Goal: Task Accomplishment & Management: Complete application form

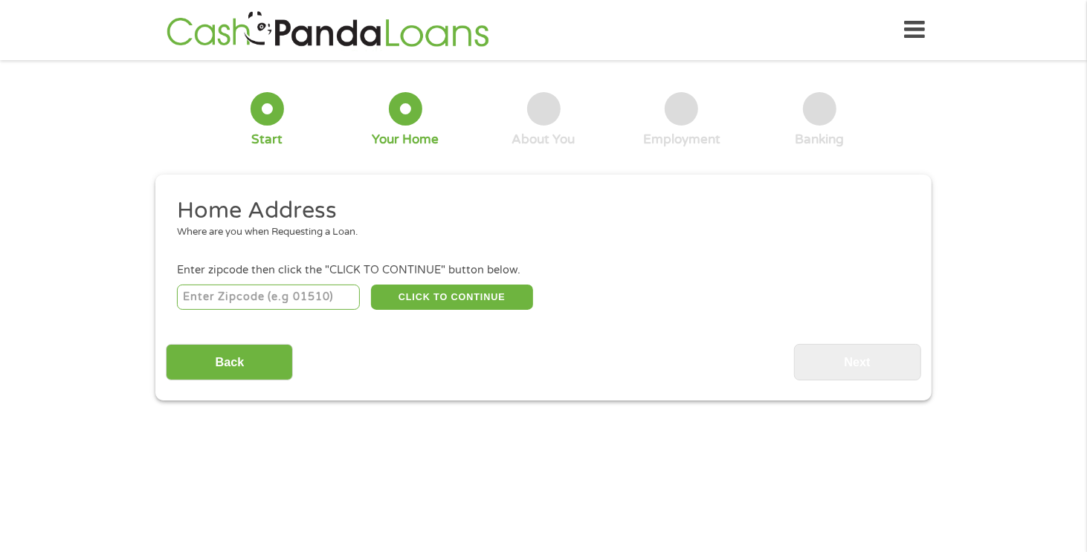
click at [268, 294] on input "number" at bounding box center [269, 297] width 184 height 25
type input "76542"
click at [434, 296] on button "CLICK TO CONTINUE" at bounding box center [452, 297] width 162 height 25
type input "76542"
type input "Killeen"
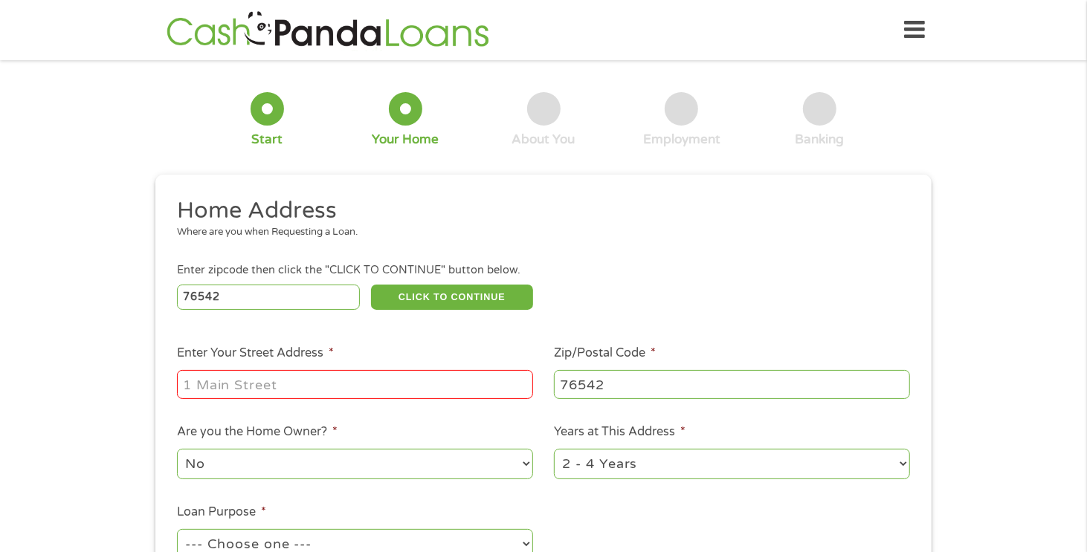
click at [370, 378] on input "Enter Your Street Address *" at bounding box center [355, 384] width 356 height 28
type input "[STREET_ADDRESS]"
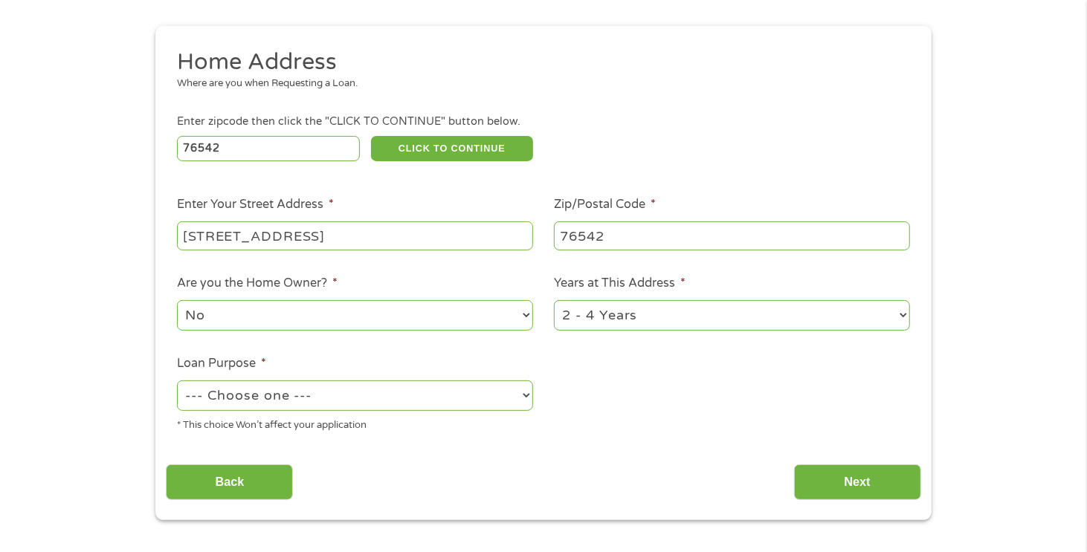
scroll to position [223, 0]
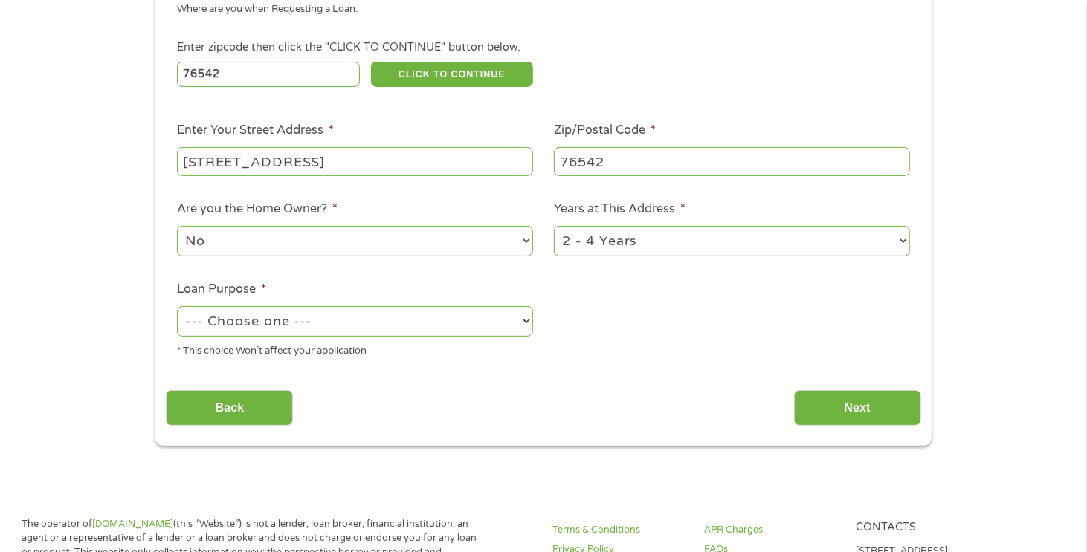
click at [524, 322] on select "--- Choose one --- Pay Bills Debt Consolidation Home Improvement Major Purchase…" at bounding box center [355, 321] width 356 height 30
select select "shorttermcash"
click at [177, 307] on select "--- Choose one --- Pay Bills Debt Consolidation Home Improvement Major Purchase…" at bounding box center [355, 321] width 356 height 30
click at [902, 242] on select "1 Year or less 1 - 2 Years 2 - 4 Years Over 4 Years" at bounding box center [732, 241] width 356 height 30
select select "60months"
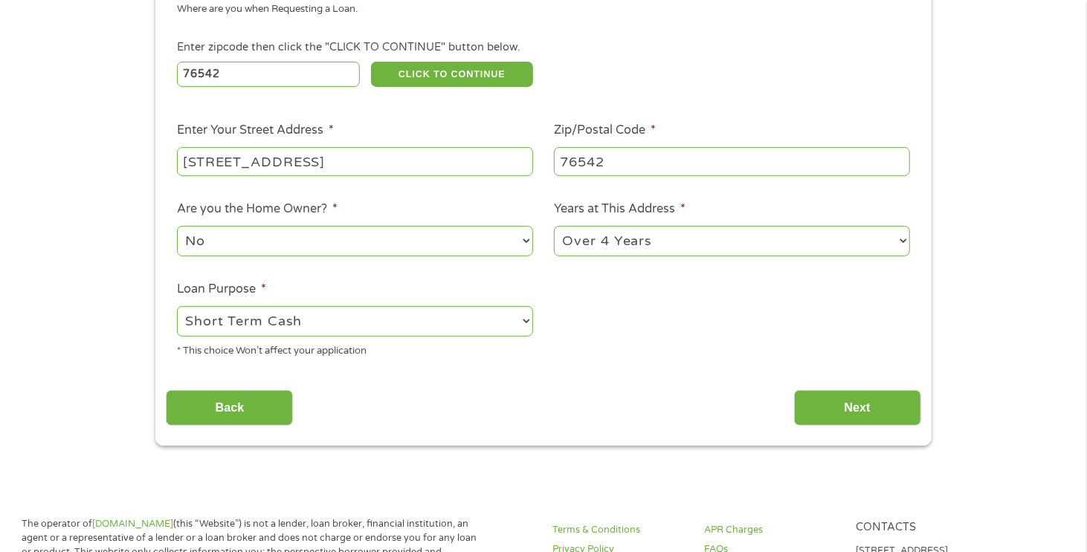
click at [554, 227] on select "1 Year or less 1 - 2 Years 2 - 4 Years Over 4 Years" at bounding box center [732, 241] width 356 height 30
click at [824, 411] on input "Next" at bounding box center [857, 408] width 127 height 36
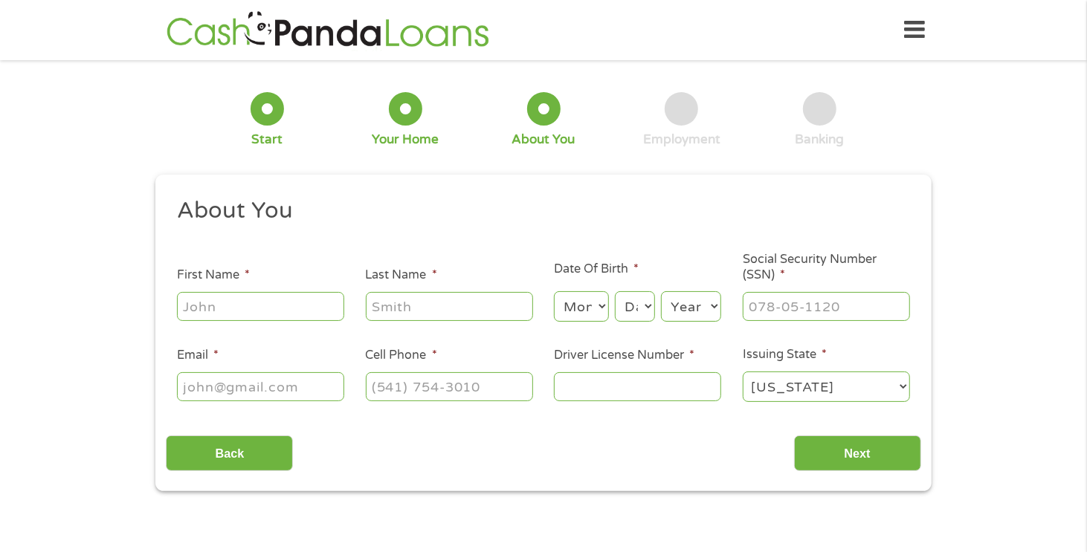
scroll to position [5, 6]
click at [267, 308] on input "First Name *" at bounding box center [260, 306] width 167 height 28
type input "[PERSON_NAME]"
click at [418, 309] on input "Last Name *" at bounding box center [449, 306] width 167 height 28
type input "[PERSON_NAME]"
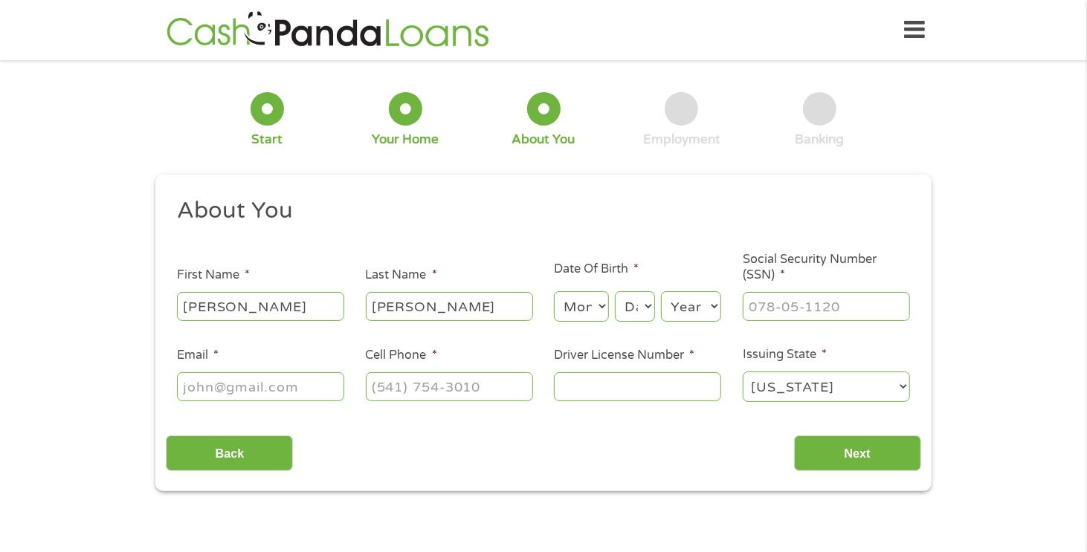
click at [600, 306] on select "Month 1 2 3 4 5 6 7 8 9 10 11 12" at bounding box center [581, 306] width 54 height 30
select select "2"
click at [554, 292] on select "Month 1 2 3 4 5 6 7 8 9 10 11 12" at bounding box center [581, 306] width 54 height 30
click at [646, 303] on select "Day 1 2 3 4 5 6 7 8 9 10 11 12 13 14 15 16 17 18 19 20 21 22 23 24 25 26 27 28 …" at bounding box center [635, 306] width 40 height 30
select select "2"
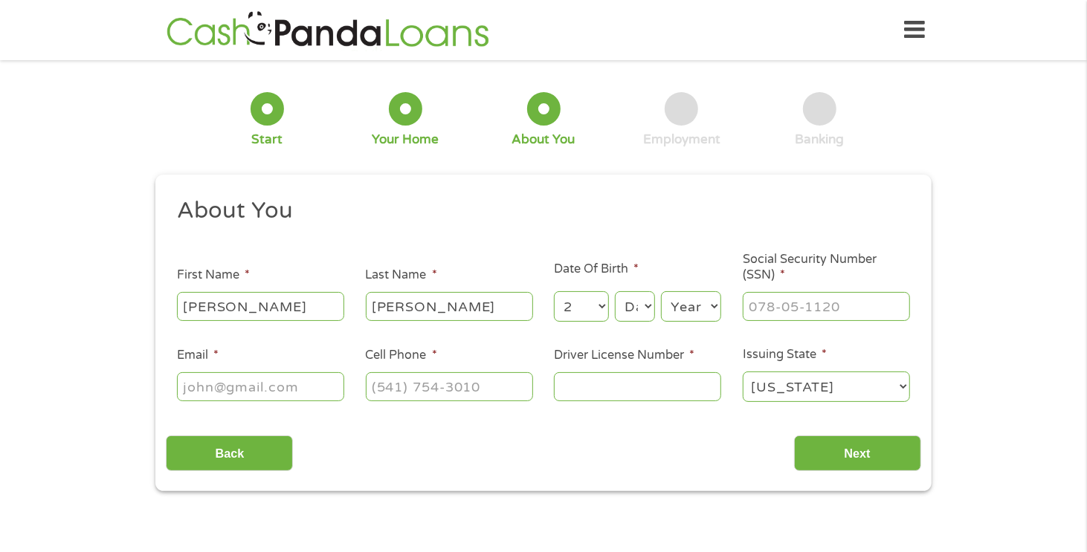
click at [615, 292] on select "Day 1 2 3 4 5 6 7 8 9 10 11 12 13 14 15 16 17 18 19 20 21 22 23 24 25 26 27 28 …" at bounding box center [635, 306] width 40 height 30
click at [709, 309] on select "Year [DATE] 2006 2005 2004 2003 2002 2001 2000 1999 1998 1997 1996 1995 1994 19…" at bounding box center [691, 306] width 60 height 30
select select "1956"
click at [661, 292] on select "Year [DATE] 2006 2005 2004 2003 2002 2001 2000 1999 1998 1997 1996 1995 1994 19…" at bounding box center [691, 306] width 60 height 30
click at [774, 305] on input "___-__-____" at bounding box center [826, 306] width 167 height 28
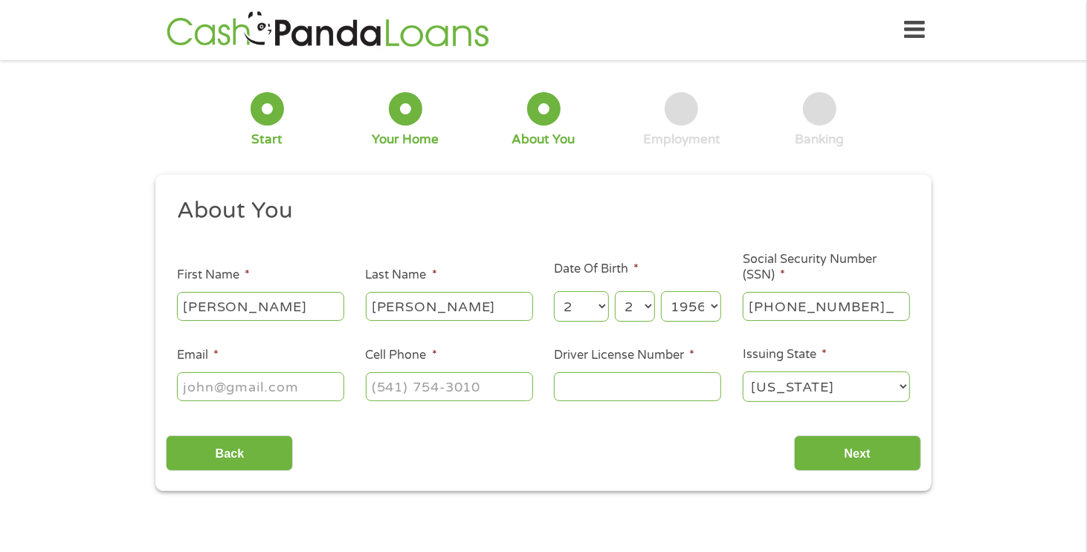
type input "108-52-2403"
click at [307, 386] on input "Email *" at bounding box center [260, 386] width 167 height 28
type input "[EMAIL_ADDRESS][DOMAIN_NAME]"
type input "[PHONE_NUMBER]"
click at [582, 387] on input "Driver License Number *" at bounding box center [637, 386] width 167 height 28
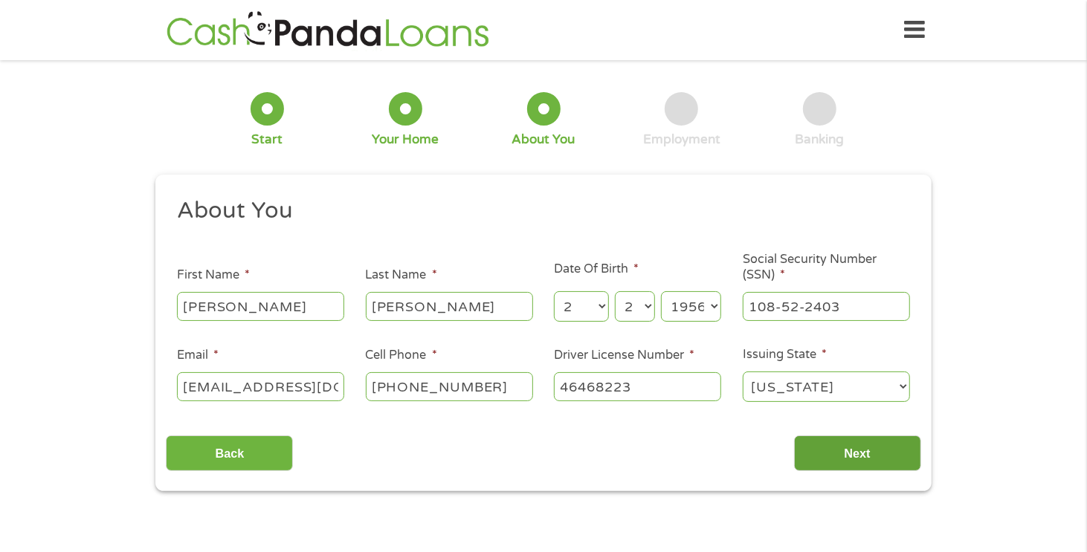
type input "46468223"
click at [848, 460] on input "Next" at bounding box center [857, 454] width 127 height 36
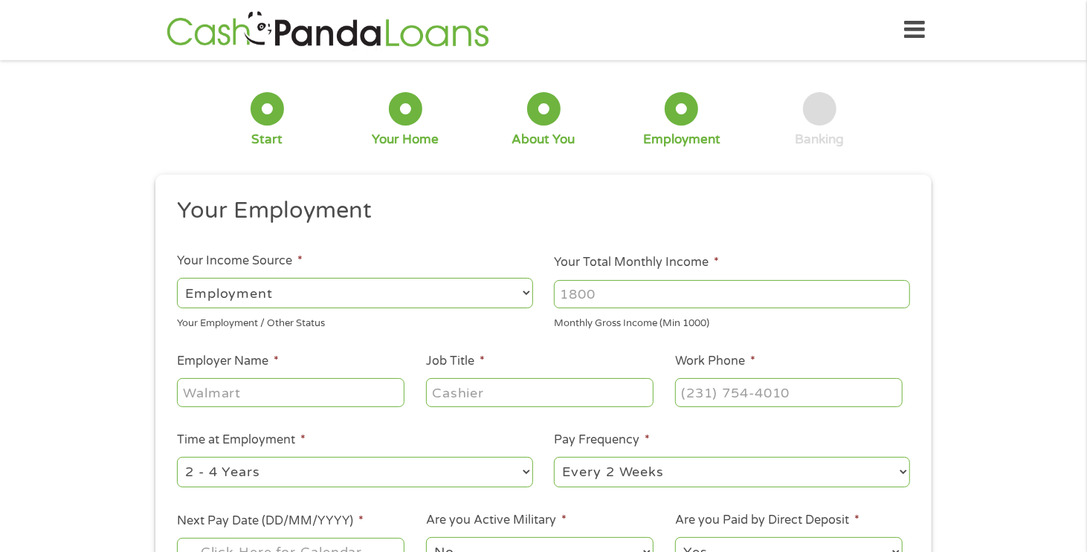
click at [635, 285] on input "Your Total Monthly Income *" at bounding box center [732, 294] width 356 height 28
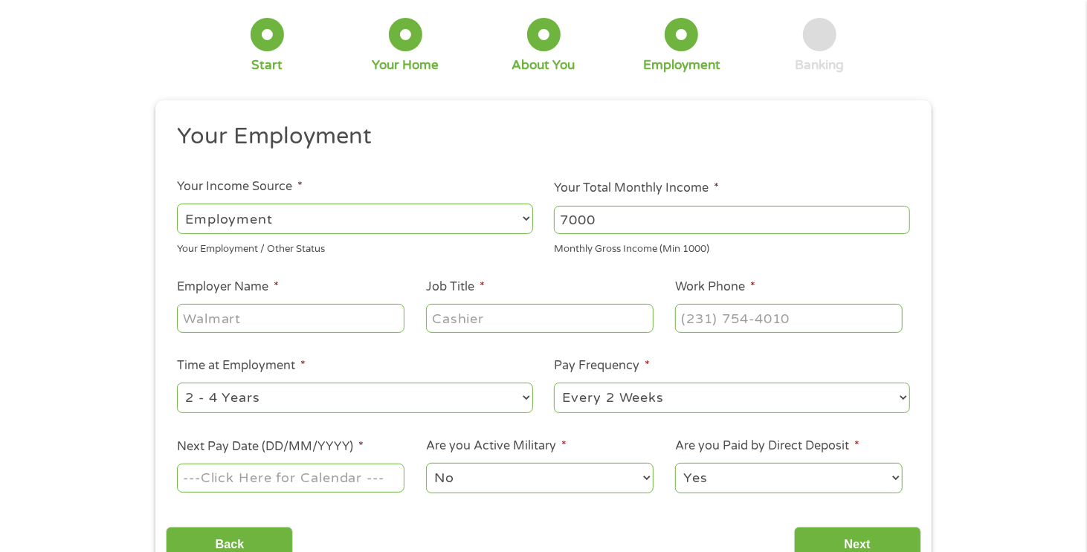
type input "7000"
click at [270, 314] on input "Employer Name *" at bounding box center [290, 318] width 227 height 28
type input "HBK Engineering"
click at [500, 321] on input "Job Title *" at bounding box center [539, 318] width 227 height 28
type input "Engineering"
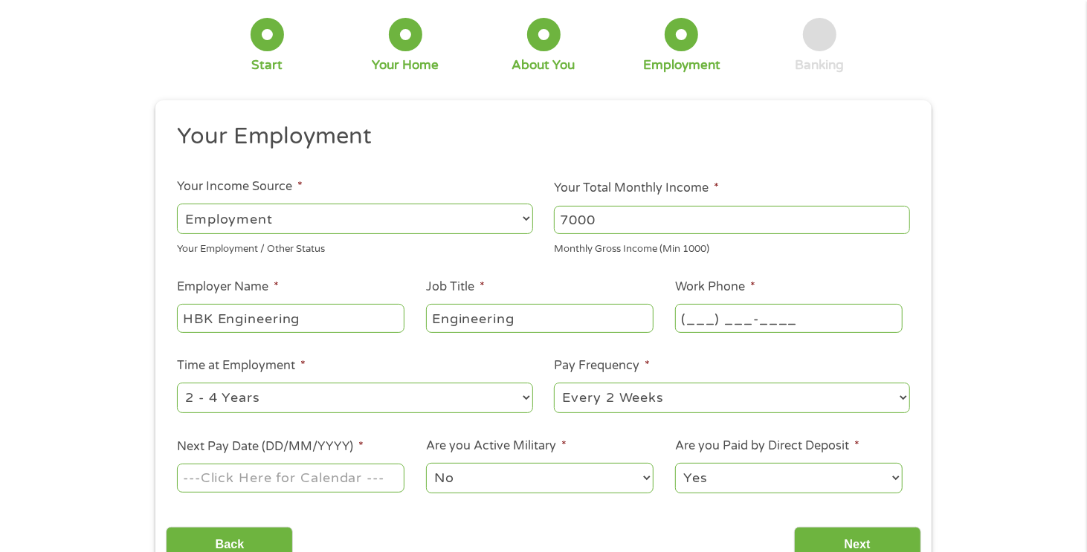
click at [796, 317] on input "(___) ___-____" at bounding box center [788, 318] width 227 height 28
click at [699, 314] on input "(___) ___-____" at bounding box center [788, 318] width 227 height 28
click at [714, 317] on input "(_31) 2__-____" at bounding box center [788, 318] width 227 height 28
type input "[PHONE_NUMBER]"
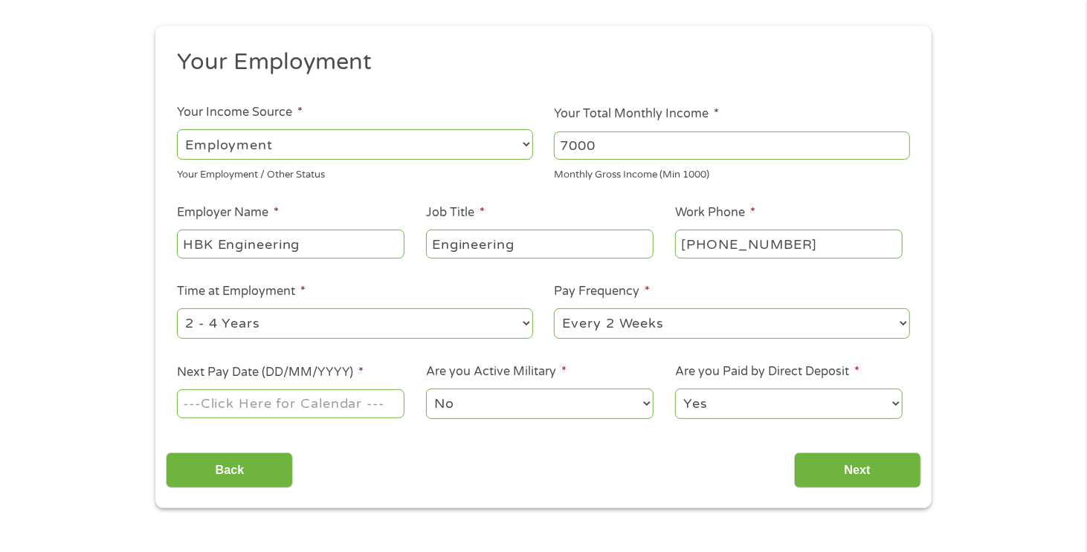
scroll to position [223, 0]
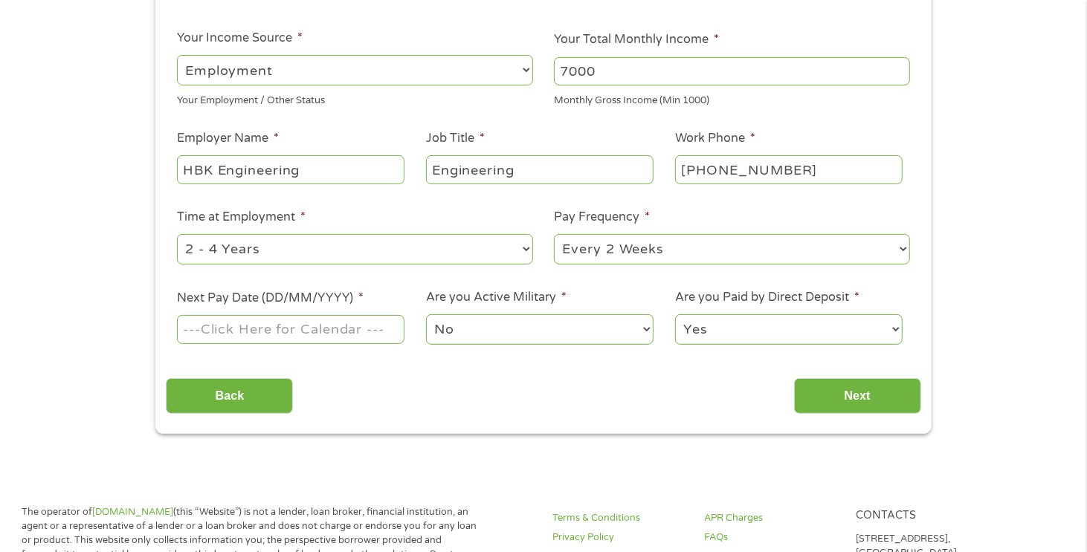
click at [386, 326] on input "Next Pay Date (DD/MM/YYYY) *" at bounding box center [290, 329] width 227 height 28
click at [282, 329] on input "[DATE]" at bounding box center [290, 329] width 227 height 28
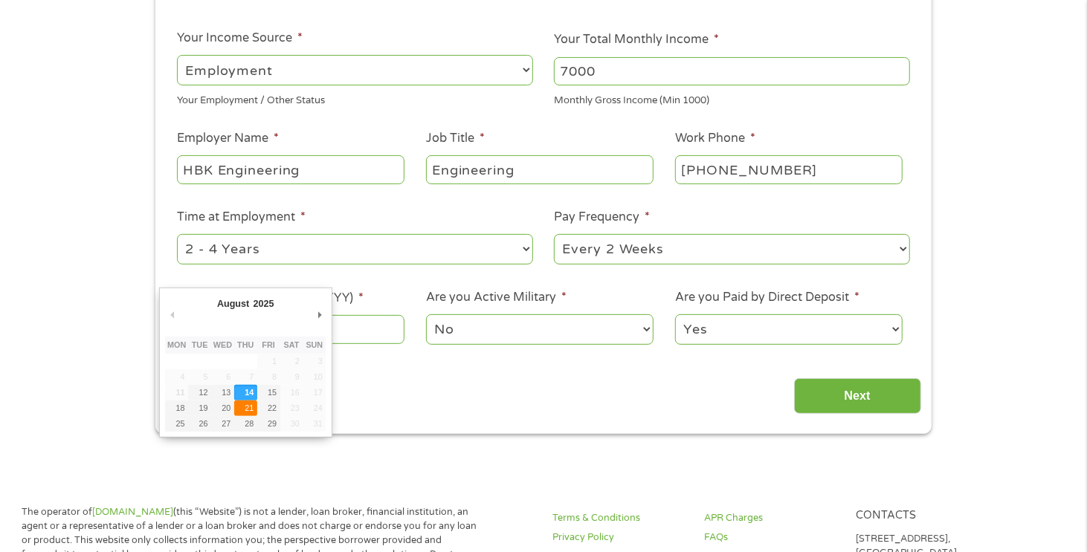
type input "[DATE]"
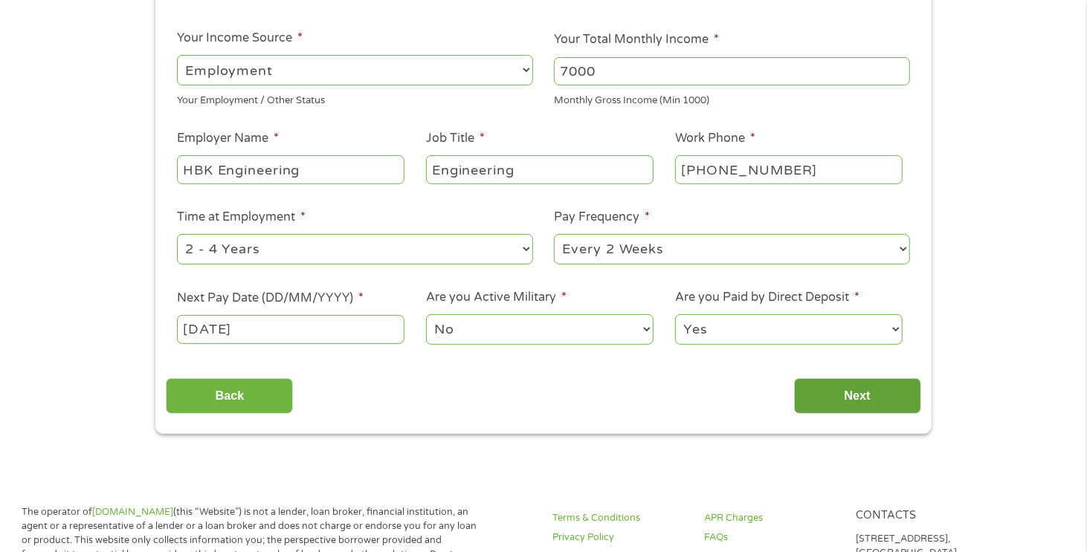
click at [853, 395] on input "Next" at bounding box center [857, 396] width 127 height 36
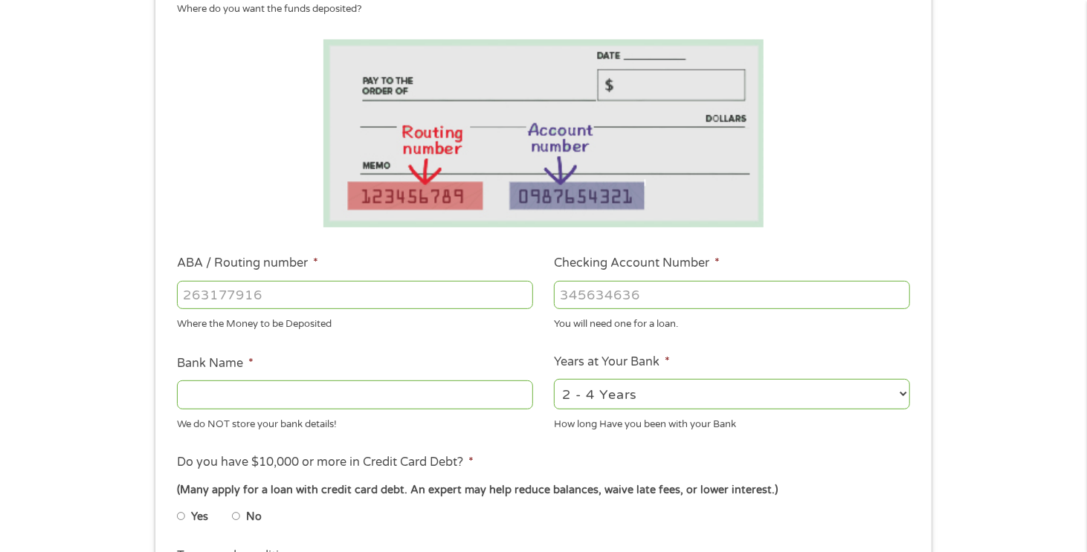
click at [307, 291] on input "ABA / Routing number *" at bounding box center [355, 295] width 356 height 28
type input "031176110"
type input "CAPITAL ONE NA"
type input "031176110"
click at [649, 294] on input "Checking Account Number *" at bounding box center [732, 295] width 356 height 28
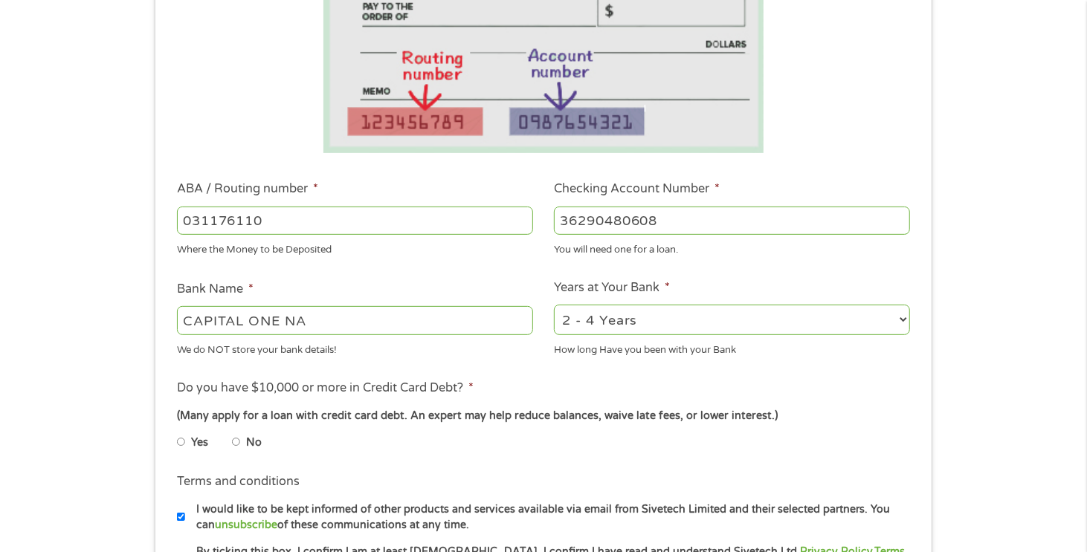
scroll to position [372, 0]
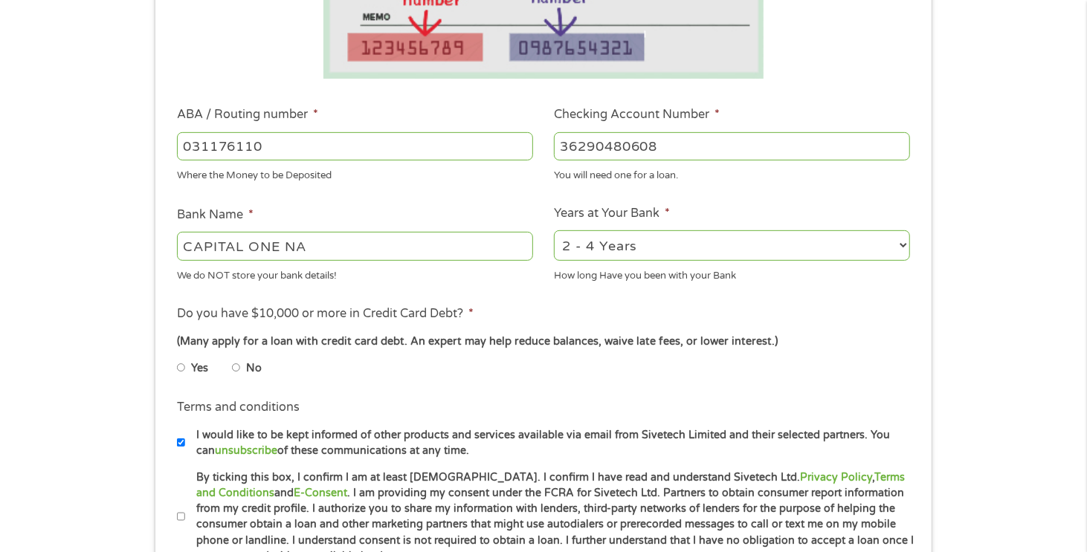
type input "36290480608"
click at [238, 369] on input "No" at bounding box center [236, 368] width 9 height 24
radio input "true"
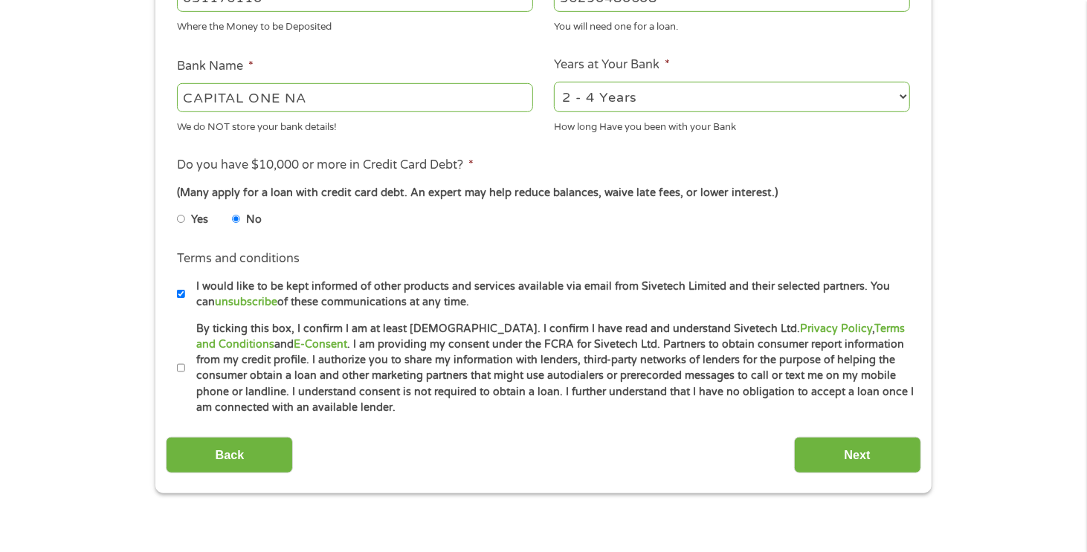
scroll to position [595, 0]
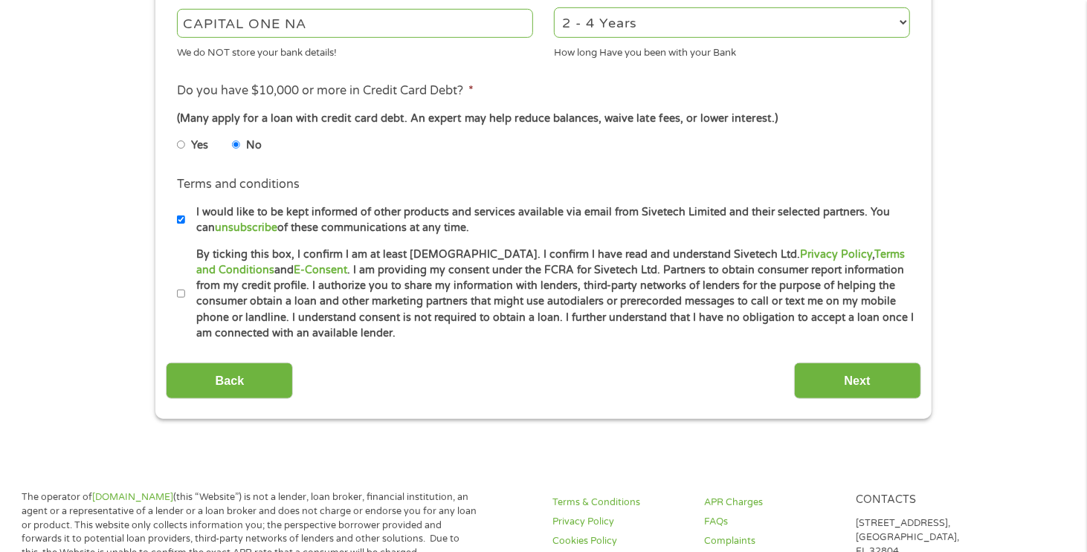
click at [184, 292] on input "By ticking this box, I confirm I am at least [DEMOGRAPHIC_DATA]. I confirm I ha…" at bounding box center [181, 294] width 9 height 24
checkbox input "true"
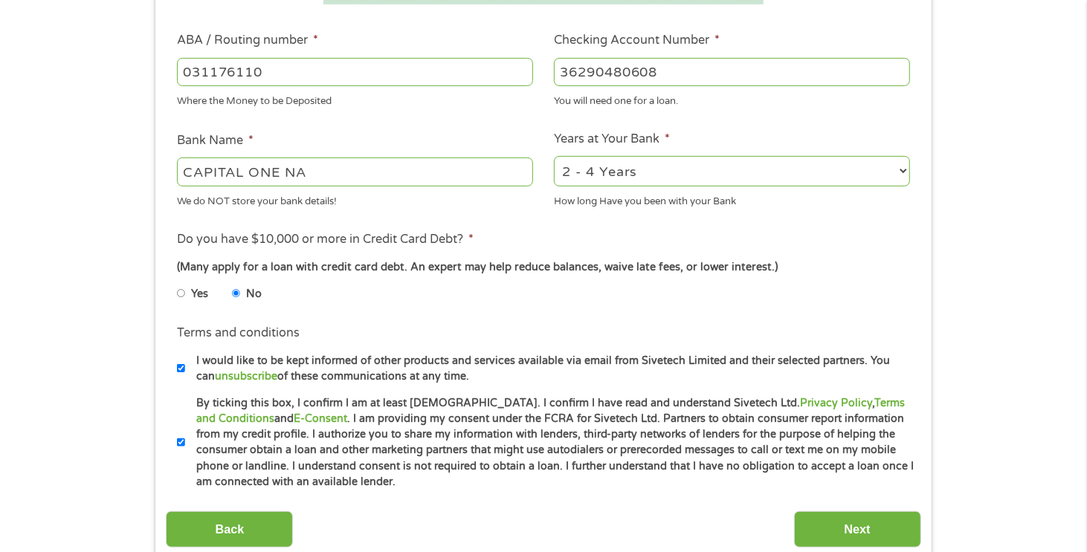
scroll to position [372, 0]
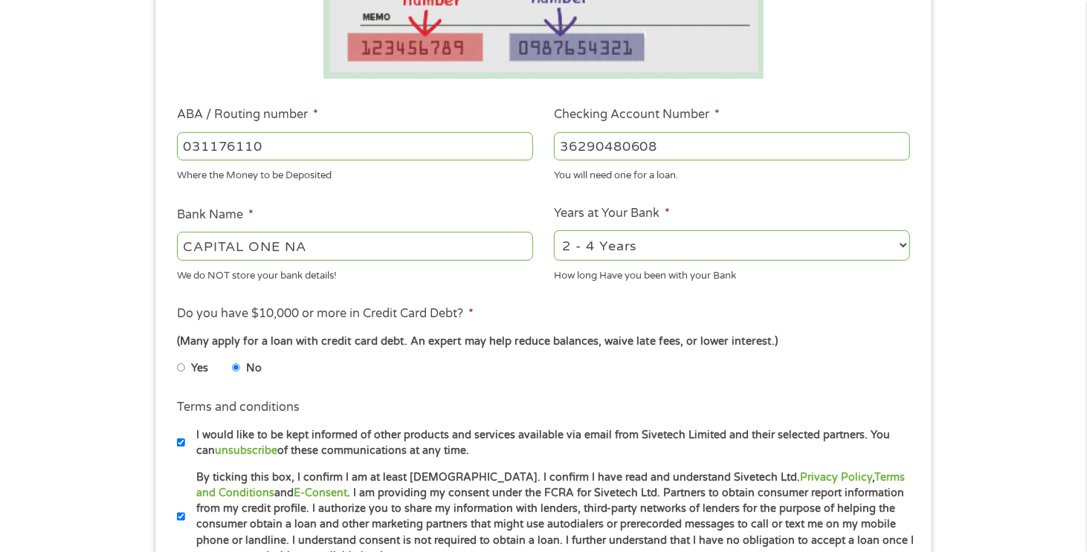
click at [903, 245] on select "2 - 4 Years 6 - 12 Months 1 - 2 Years Over 4 Years" at bounding box center [732, 245] width 356 height 30
select select "60months"
click at [554, 231] on select "2 - 4 Years 6 - 12 Months 1 - 2 Years Over 4 Years" at bounding box center [732, 245] width 356 height 30
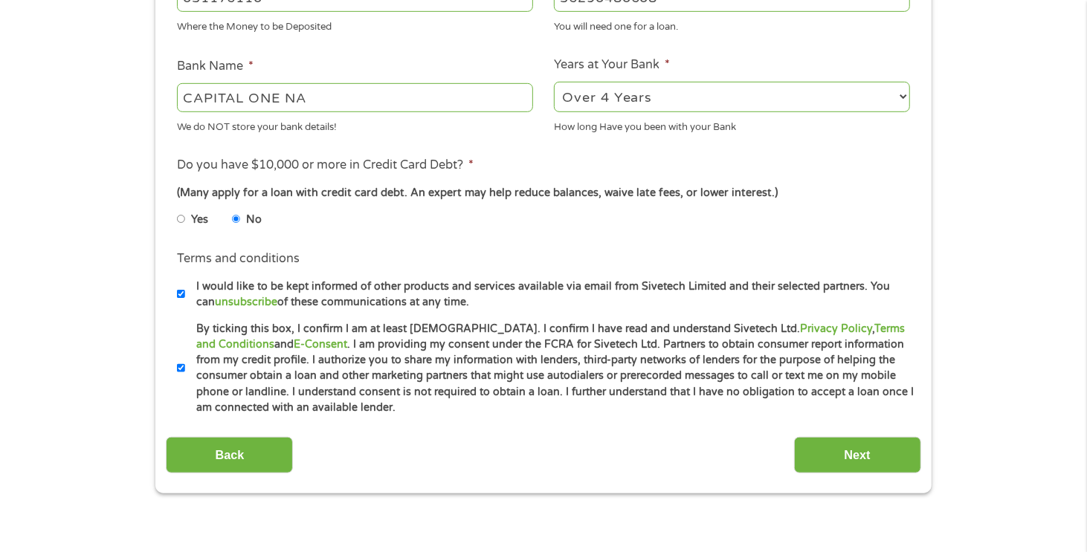
scroll to position [595, 0]
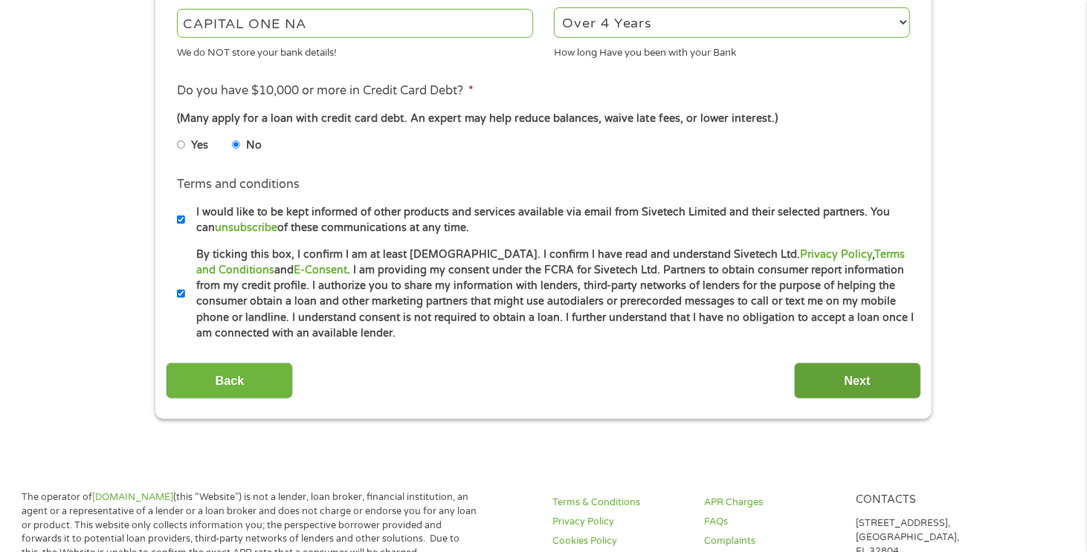
click at [849, 381] on input "Next" at bounding box center [857, 381] width 127 height 36
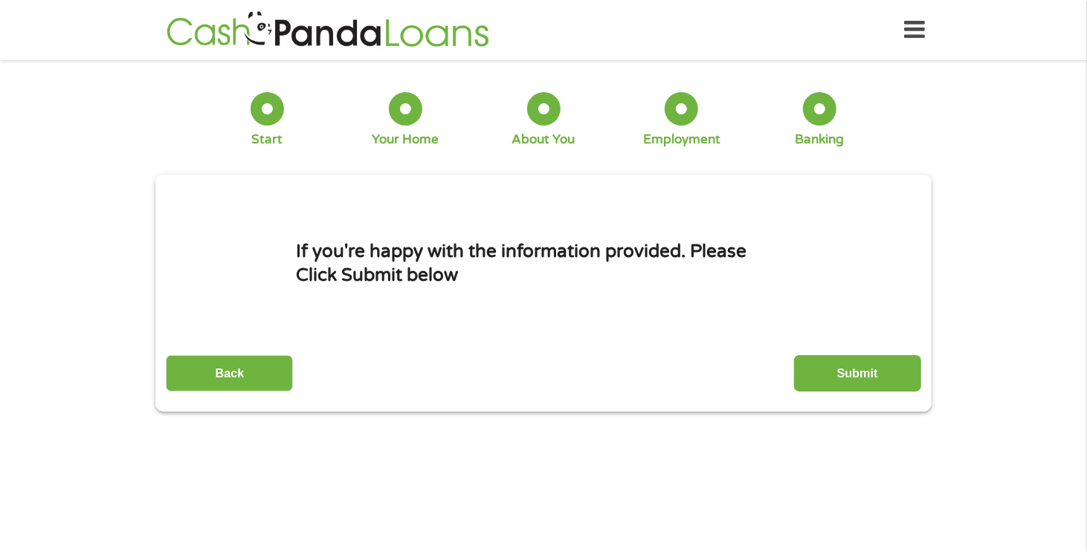
scroll to position [5, 6]
click at [851, 380] on input "Submit" at bounding box center [857, 373] width 127 height 36
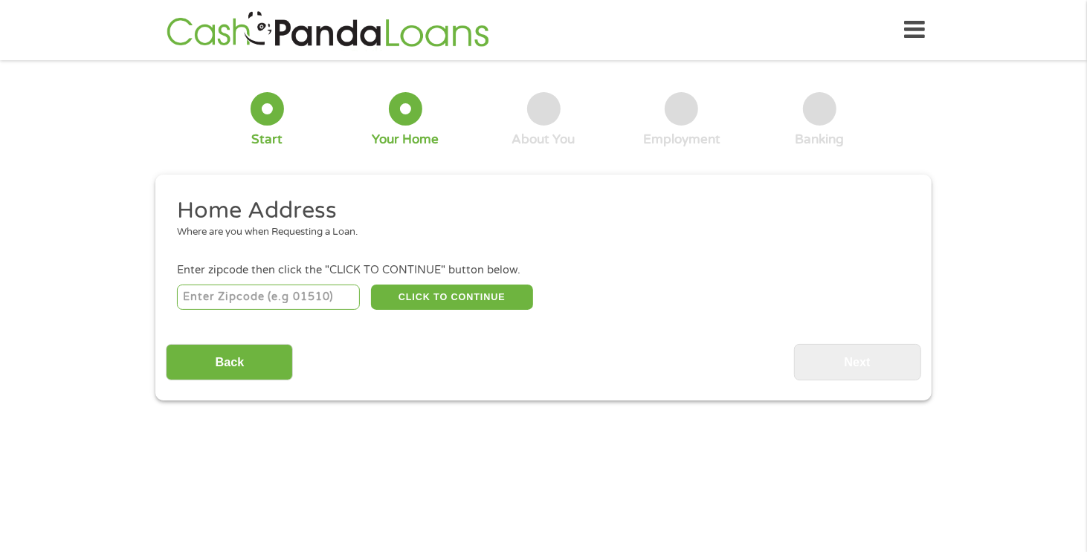
click at [282, 294] on input "number" at bounding box center [269, 297] width 184 height 25
type input "76542"
select select "[US_STATE]"
click at [415, 301] on button "CLICK TO CONTINUE" at bounding box center [452, 297] width 162 height 25
type input "76542"
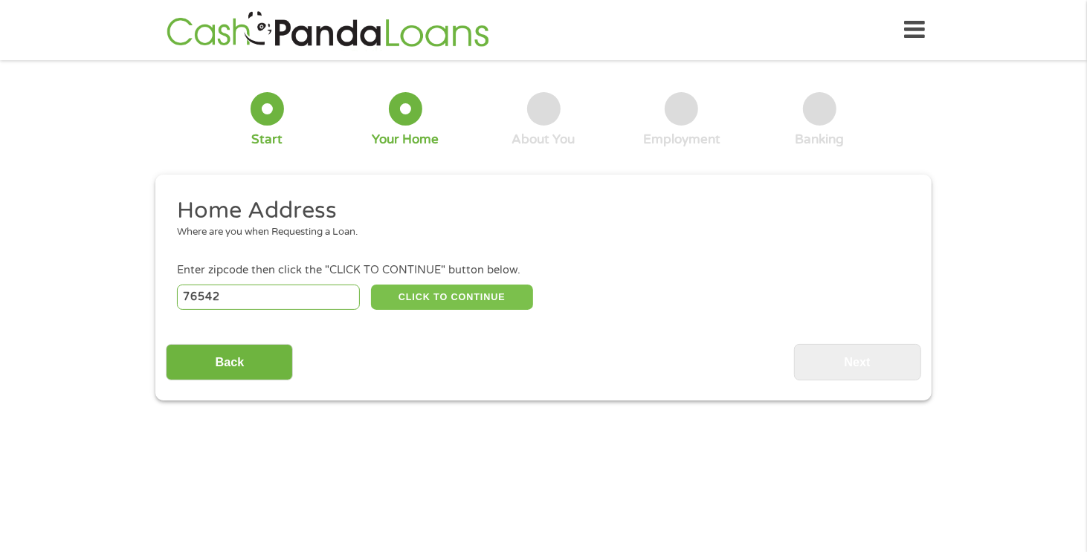
type input "Killeen"
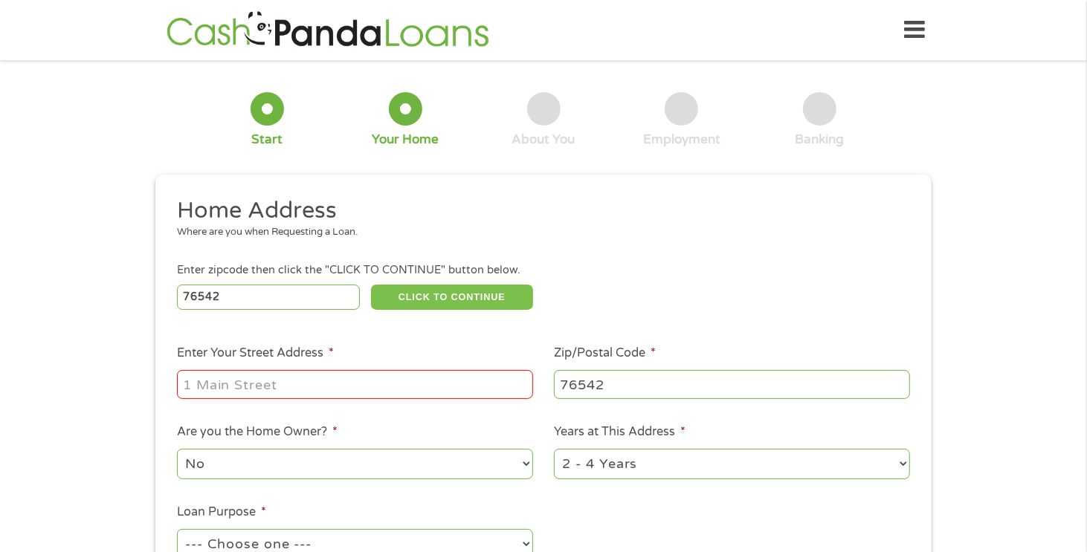
scroll to position [74, 0]
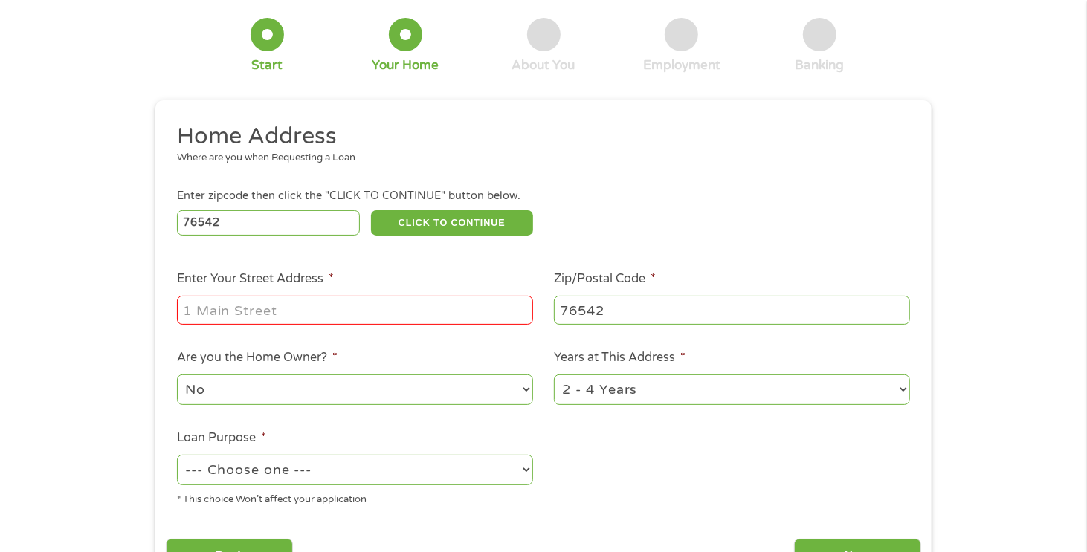
click at [334, 302] on input "Enter Your Street Address *" at bounding box center [355, 310] width 356 height 28
type input "[STREET_ADDRESS]"
click at [524, 391] on select "No Yes" at bounding box center [355, 390] width 356 height 30
select select "yes"
click at [177, 375] on select "No Yes" at bounding box center [355, 390] width 356 height 30
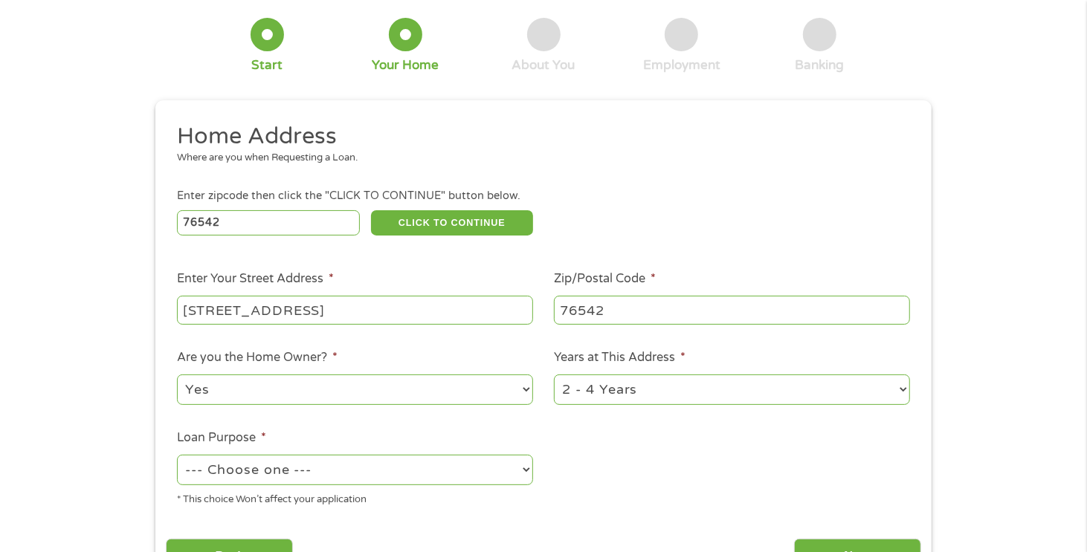
scroll to position [149, 0]
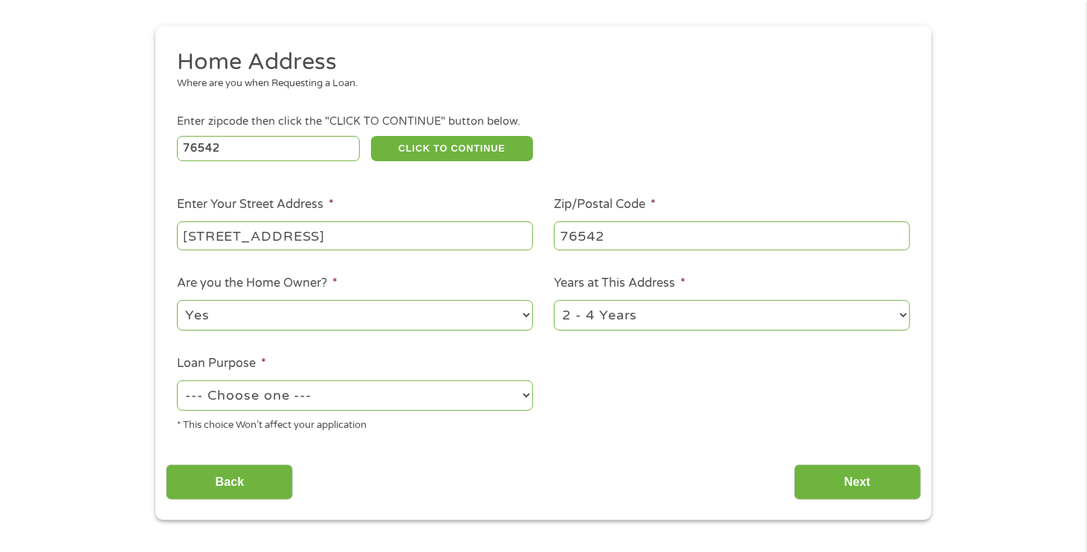
click at [902, 312] on select "1 Year or less 1 - 2 Years 2 - 4 Years Over 4 Years" at bounding box center [732, 315] width 356 height 30
select select "60months"
click at [554, 301] on select "1 Year or less 1 - 2 Years 2 - 4 Years Over 4 Years" at bounding box center [732, 315] width 356 height 30
click at [524, 396] on select "--- Choose one --- Pay Bills Debt Consolidation Home Improvement Major Purchase…" at bounding box center [355, 396] width 356 height 30
select select "other"
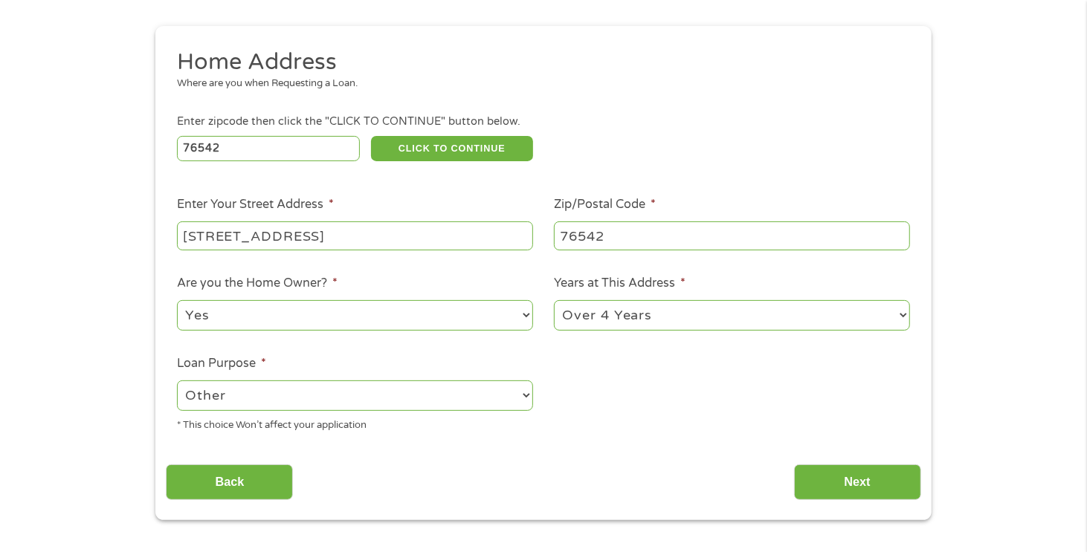
click at [177, 381] on select "--- Choose one --- Pay Bills Debt Consolidation Home Improvement Major Purchase…" at bounding box center [355, 396] width 356 height 30
click at [410, 147] on button "CLICK TO CONTINUE" at bounding box center [452, 148] width 162 height 25
click at [445, 149] on button "CLICK TO CONTINUE" at bounding box center [452, 148] width 162 height 25
click at [862, 487] on input "Next" at bounding box center [857, 483] width 127 height 36
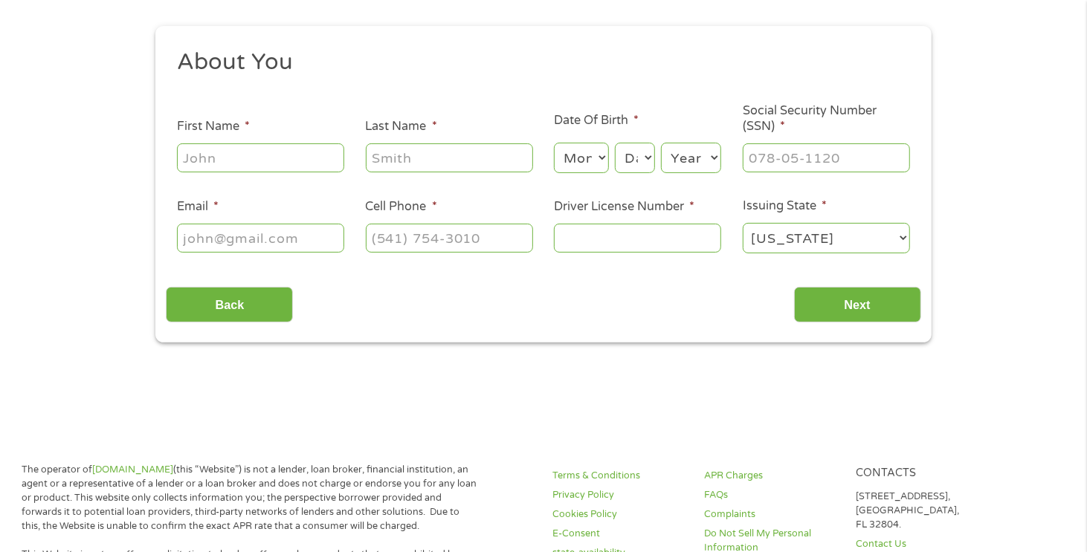
scroll to position [0, 0]
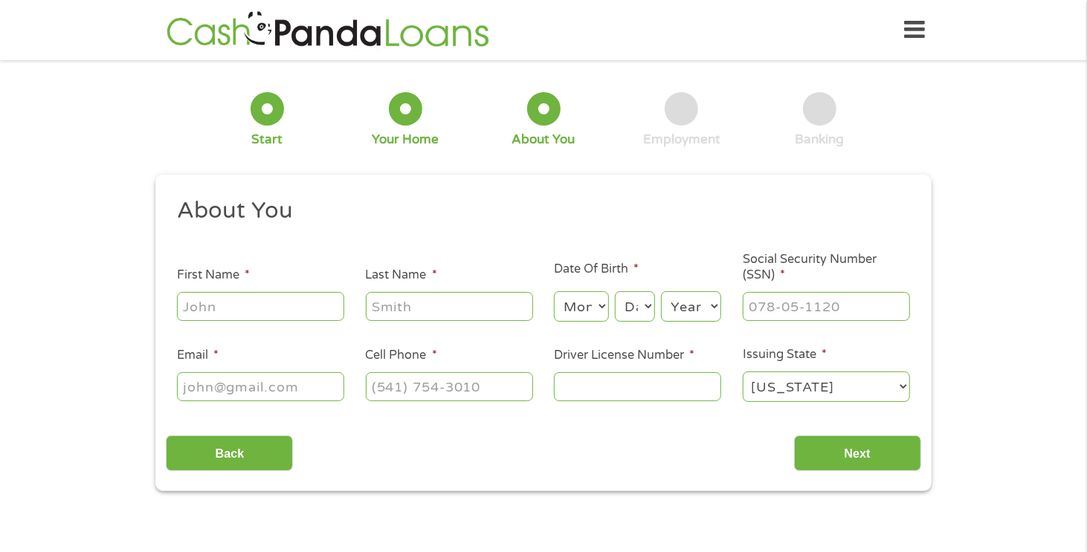
click at [261, 305] on input "First Name *" at bounding box center [260, 306] width 167 height 28
type input "[PERSON_NAME]"
click at [601, 307] on select "Month 1 2 3 4 5 6 7 8 9 10 11 12" at bounding box center [581, 306] width 54 height 30
select select "2"
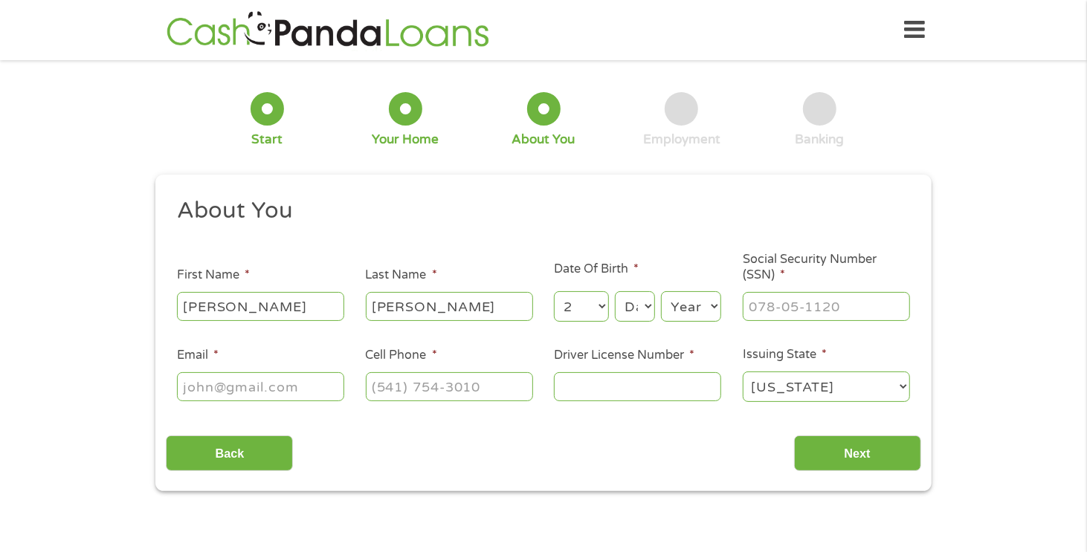
click at [554, 292] on select "Month 1 2 3 4 5 6 7 8 9 10 11 12" at bounding box center [581, 306] width 54 height 30
click at [650, 306] on select "Day 1 2 3 4 5 6 7 8 9 10 11 12 13 14 15 16 17 18 19 20 21 22 23 24 25 26 27 28 …" at bounding box center [635, 306] width 40 height 30
select select "2"
click at [615, 292] on select "Day 1 2 3 4 5 6 7 8 9 10 11 12 13 14 15 16 17 18 19 20 21 22 23 24 25 26 27 28 …" at bounding box center [635, 306] width 40 height 30
click at [714, 306] on select "Year [DATE] 2006 2005 2004 2003 2002 2001 2000 1999 1998 1997 1996 1995 1994 19…" at bounding box center [691, 306] width 60 height 30
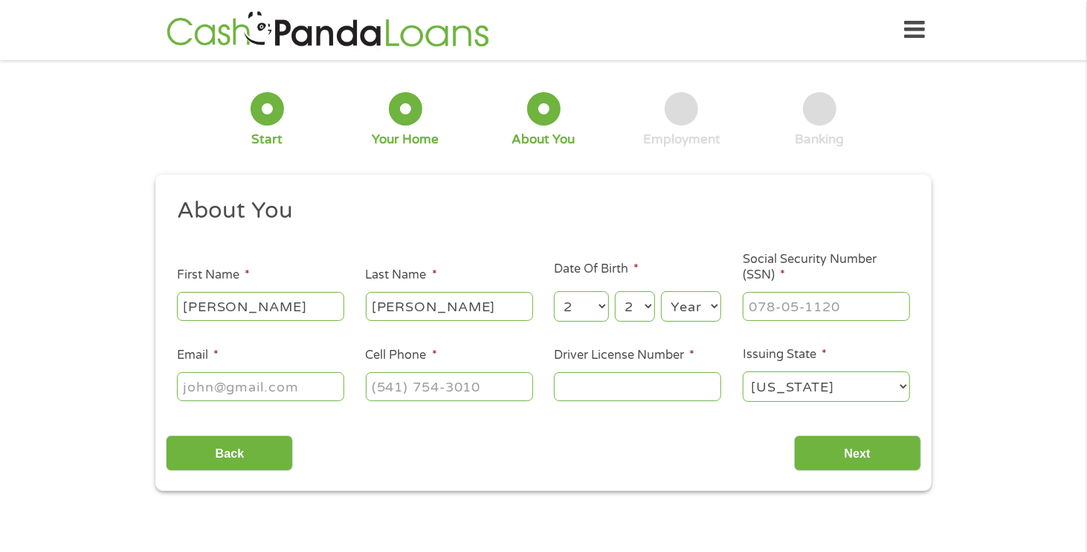
select select "1956"
click at [661, 292] on select "Year [DATE] 2006 2005 2004 2003 2002 2001 2000 1999 1998 1997 1996 1995 1994 19…" at bounding box center [691, 306] width 60 height 30
click at [750, 308] on input "___-__-____" at bounding box center [826, 306] width 167 height 28
type input "108-52-2403"
click at [282, 387] on input "Email *" at bounding box center [260, 386] width 167 height 28
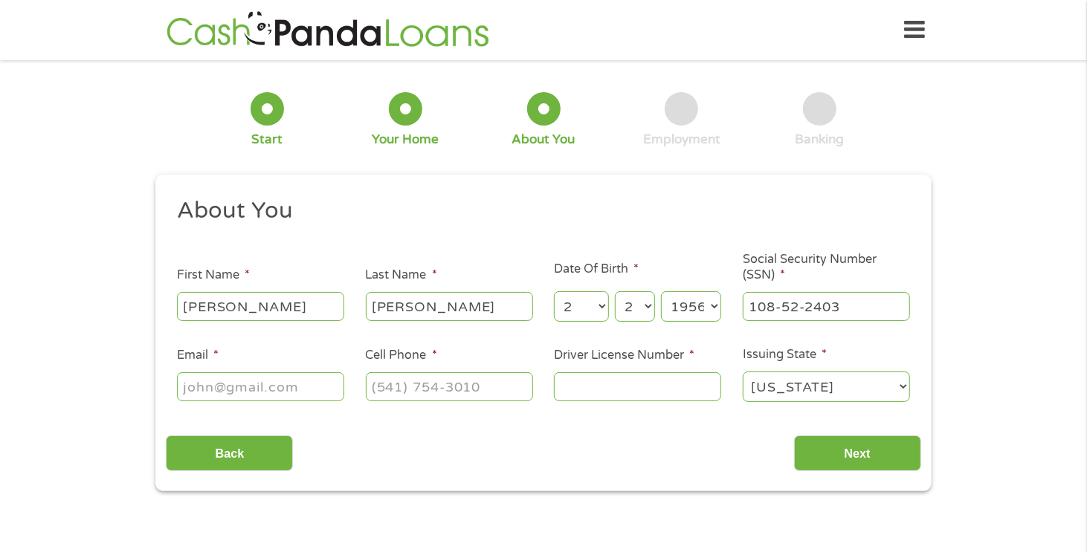
type input "[EMAIL_ADDRESS][DOMAIN_NAME]"
type input "[PHONE_NUMBER]"
click at [569, 386] on input "Driver License Number *" at bounding box center [637, 386] width 167 height 28
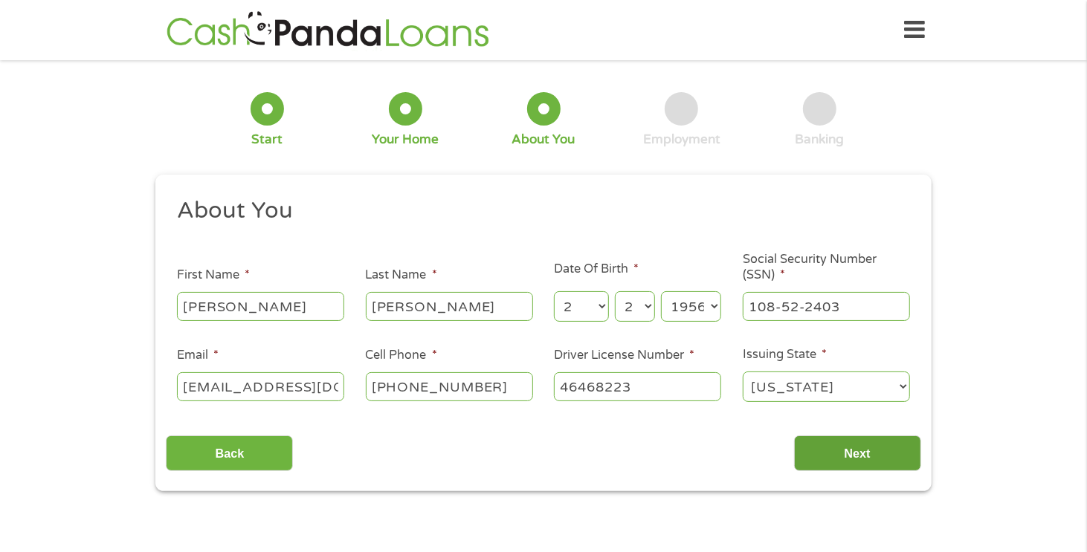
type input "46468223"
click at [832, 453] on input "Next" at bounding box center [857, 454] width 127 height 36
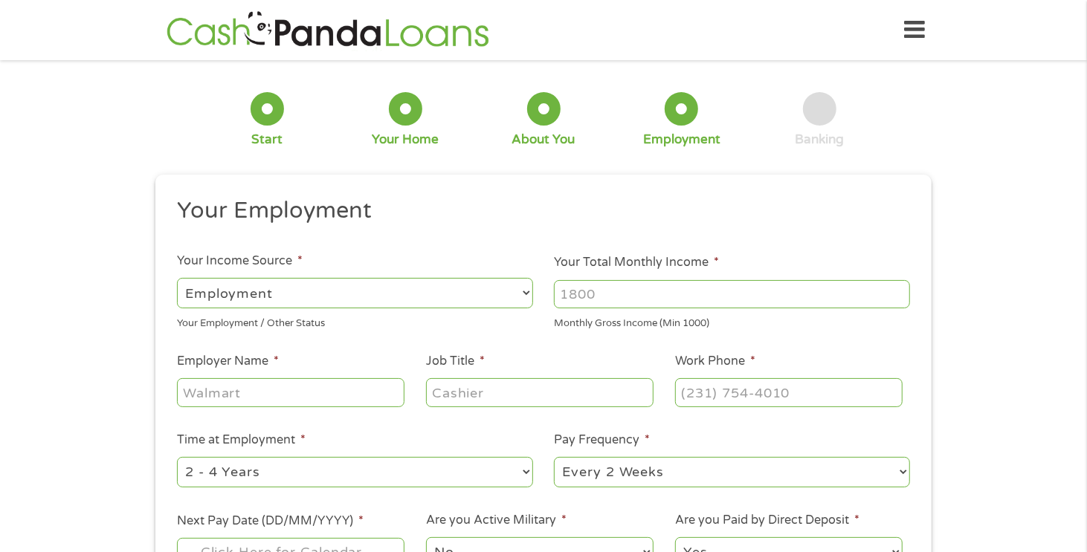
click at [632, 294] on input "Your Total Monthly Income *" at bounding box center [732, 294] width 356 height 28
click at [899, 298] on input "6999" at bounding box center [732, 294] width 356 height 28
type input "7000"
click at [896, 288] on input "7000" at bounding box center [732, 294] width 356 height 28
click at [265, 396] on input "Employer Name *" at bounding box center [290, 392] width 227 height 28
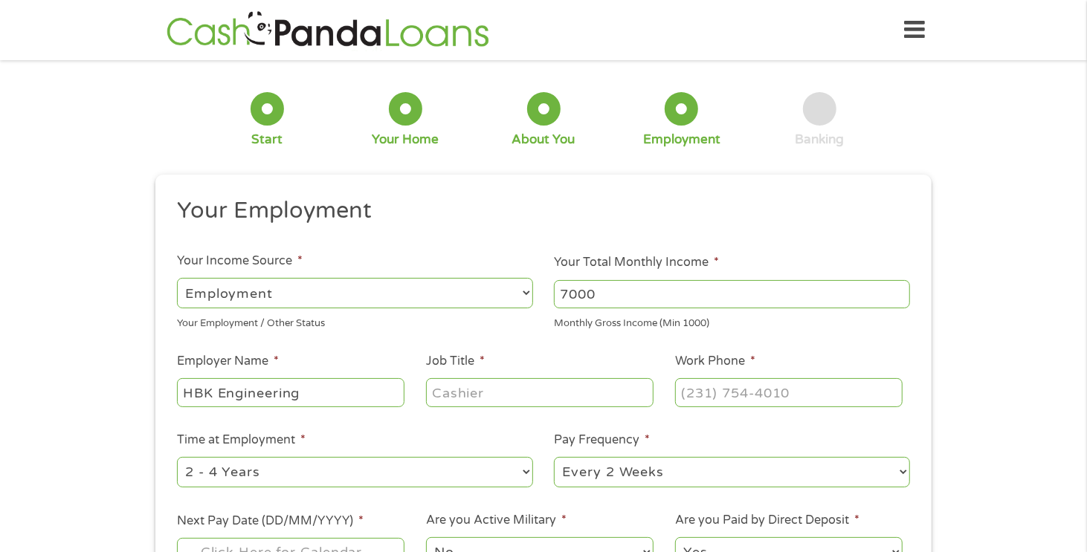
type input "HBK Engineering"
click at [491, 392] on input "Job Title *" at bounding box center [539, 392] width 227 height 28
type input "Engineer"
click at [686, 392] on input "(___) ___-____" at bounding box center [788, 392] width 227 height 28
type input "[PHONE_NUMBER]"
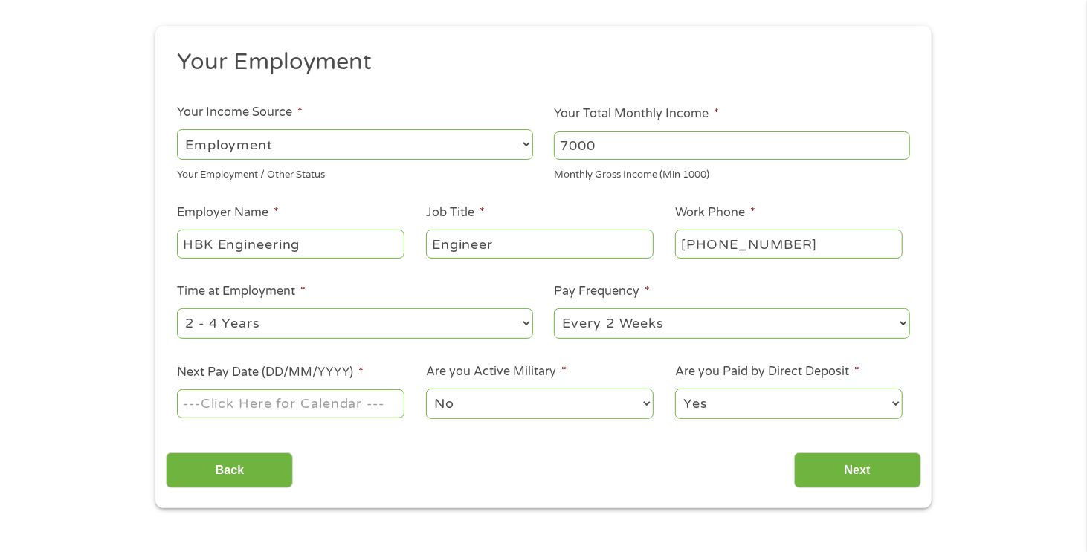
scroll to position [223, 0]
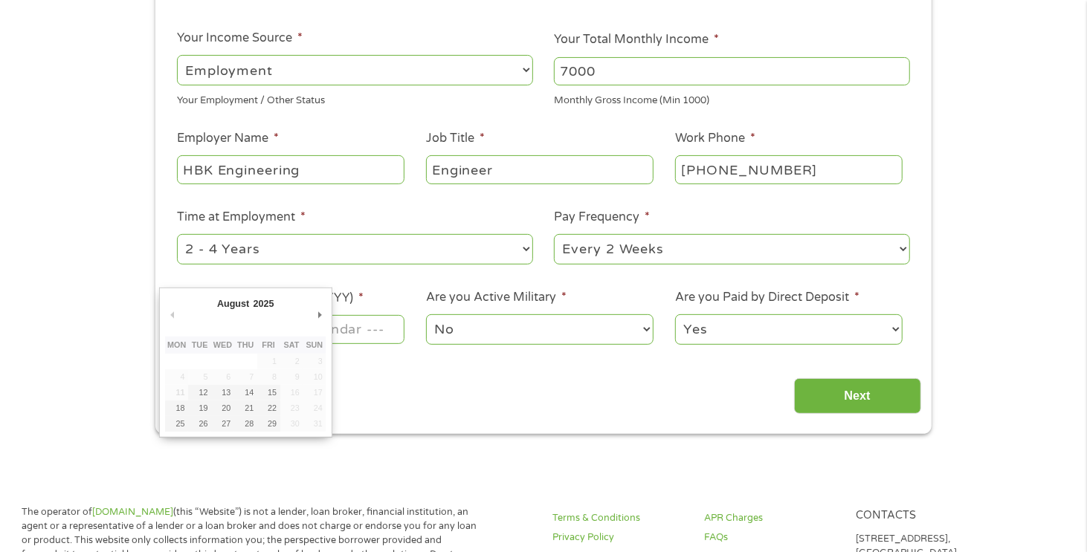
click at [384, 327] on input "Next Pay Date (DD/MM/YYYY) *" at bounding box center [290, 329] width 227 height 28
type input "[DATE]"
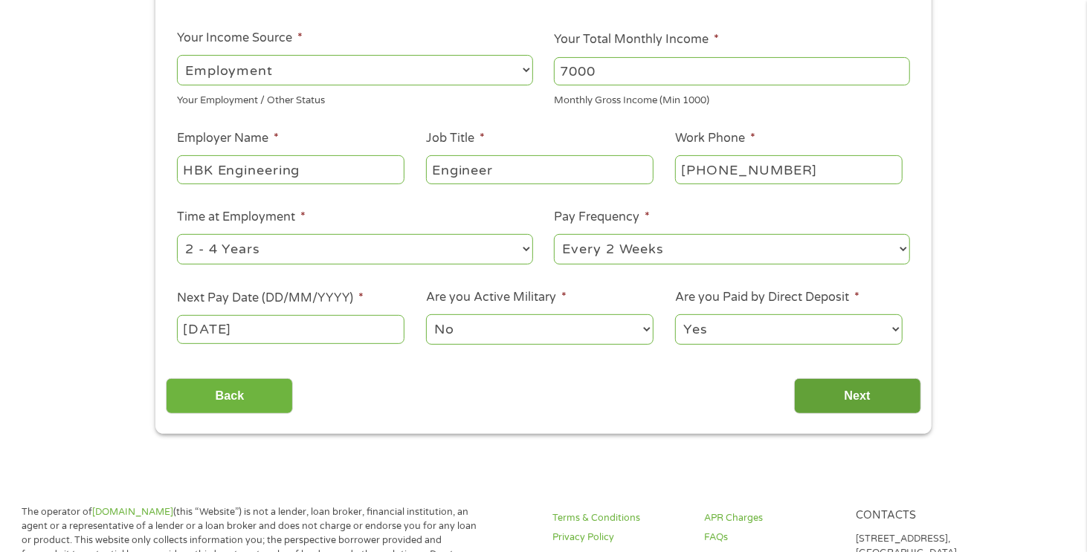
click at [836, 398] on input "Next" at bounding box center [857, 396] width 127 height 36
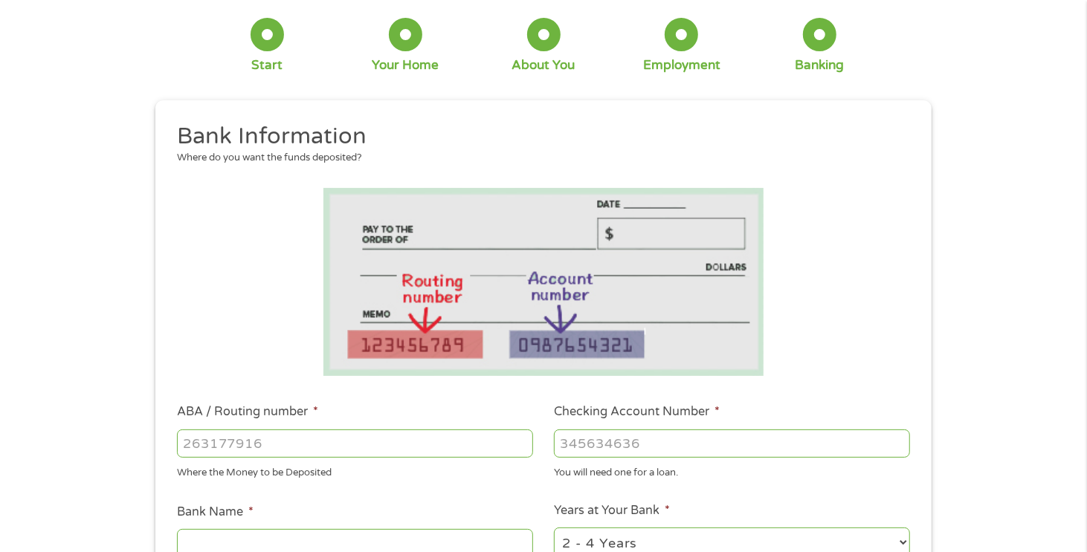
scroll to position [149, 0]
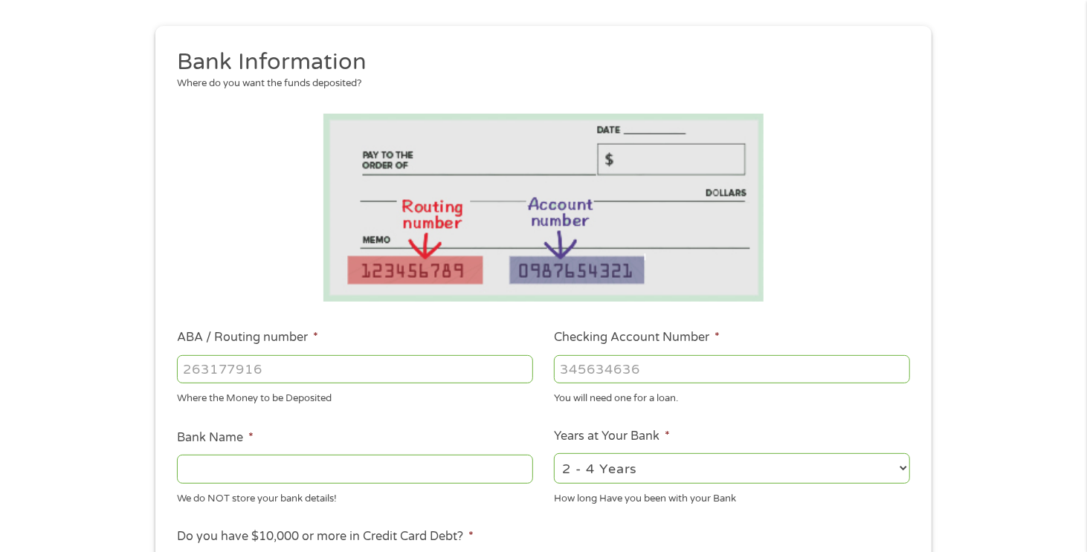
click at [314, 367] on input "ABA / Routing number *" at bounding box center [355, 369] width 356 height 28
type input "031176110"
type input "CAPITAL ONE NA"
type input "031176110"
click at [580, 365] on input "Checking Account Number *" at bounding box center [732, 369] width 356 height 28
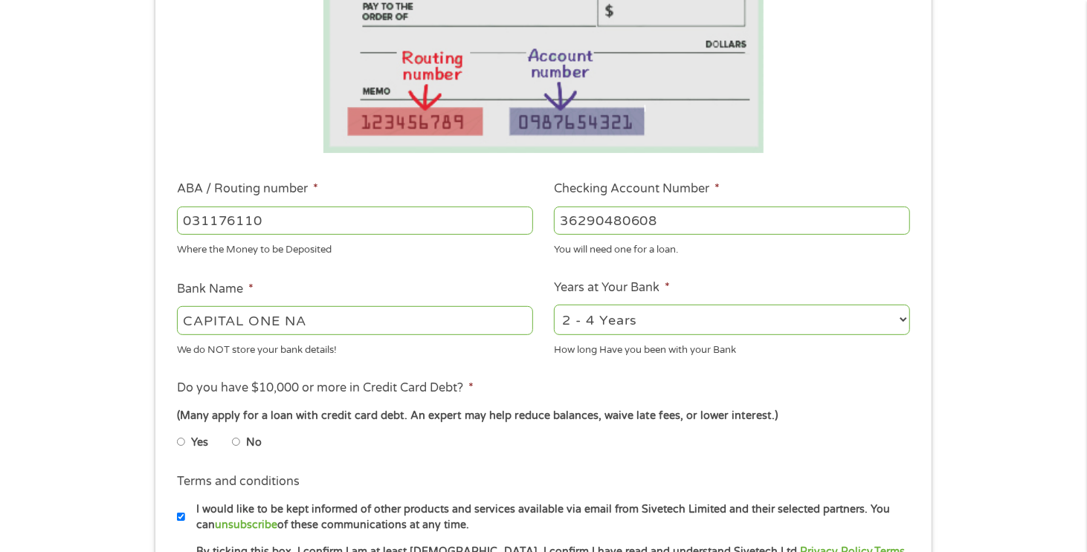
scroll to position [372, 0]
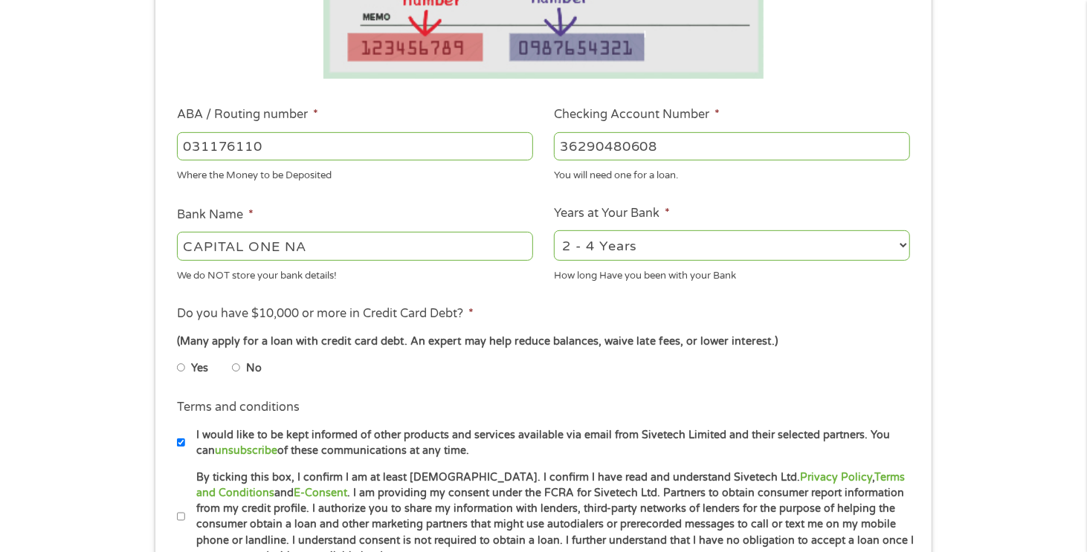
type input "36290480608"
click at [236, 368] on input "No" at bounding box center [236, 368] width 9 height 24
radio input "true"
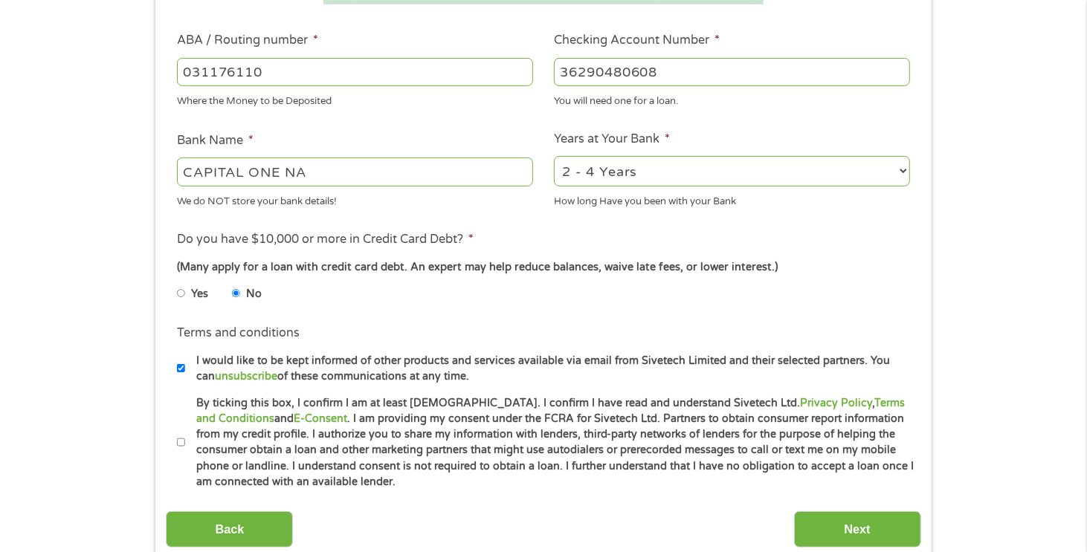
scroll to position [520, 0]
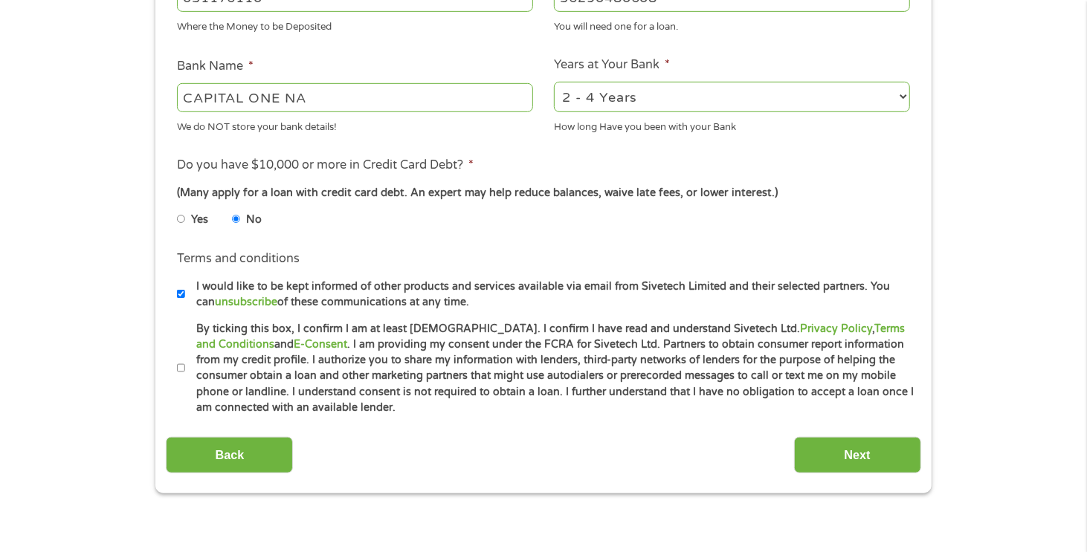
click at [181, 367] on input "By ticking this box, I confirm I am at least [DEMOGRAPHIC_DATA]. I confirm I ha…" at bounding box center [181, 369] width 9 height 24
checkbox input "true"
click at [847, 453] on input "Next" at bounding box center [857, 455] width 127 height 36
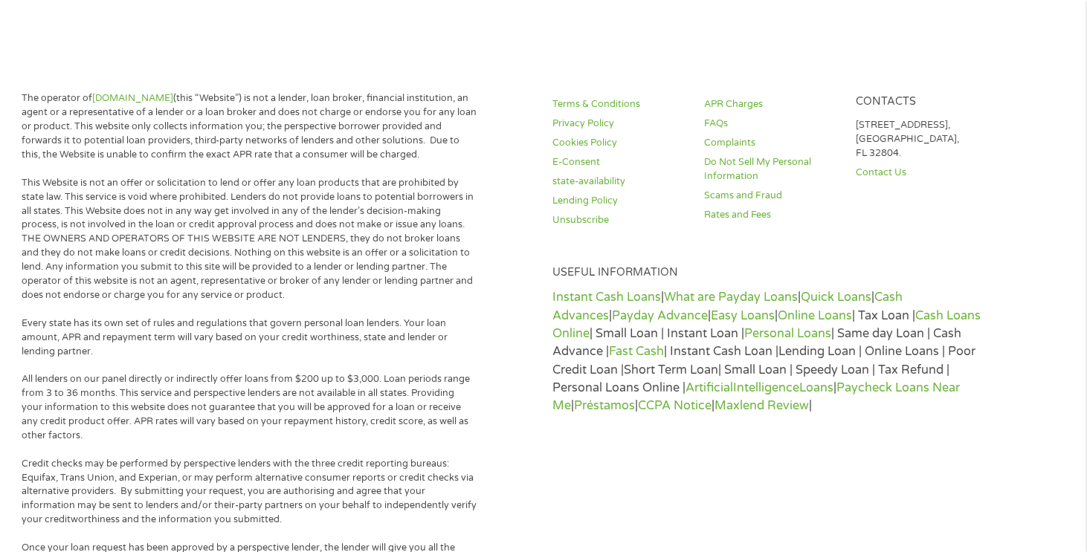
scroll to position [0, 0]
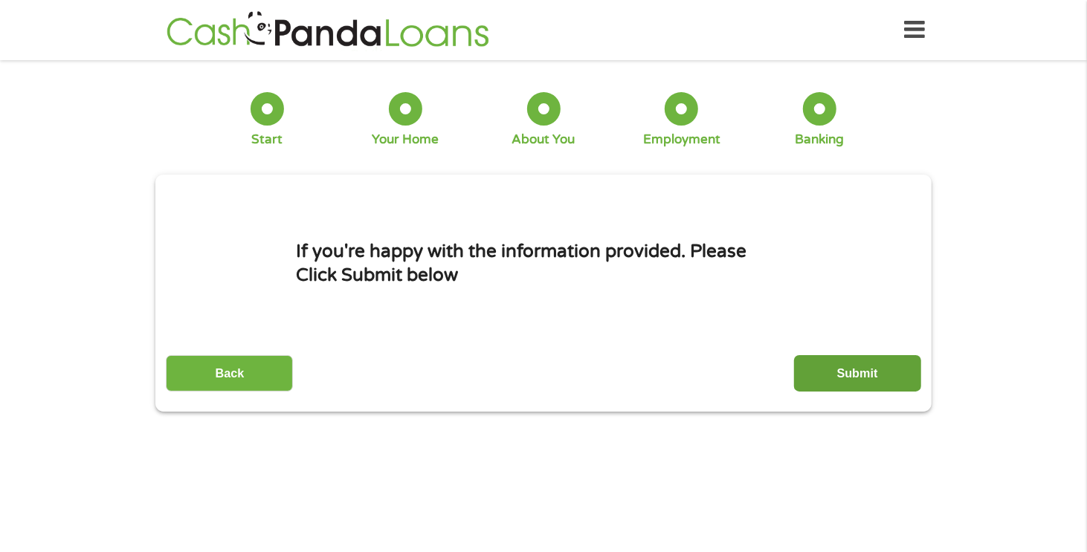
click at [847, 378] on input "Submit" at bounding box center [857, 373] width 127 height 36
